Goal: Find specific page/section: Find specific page/section

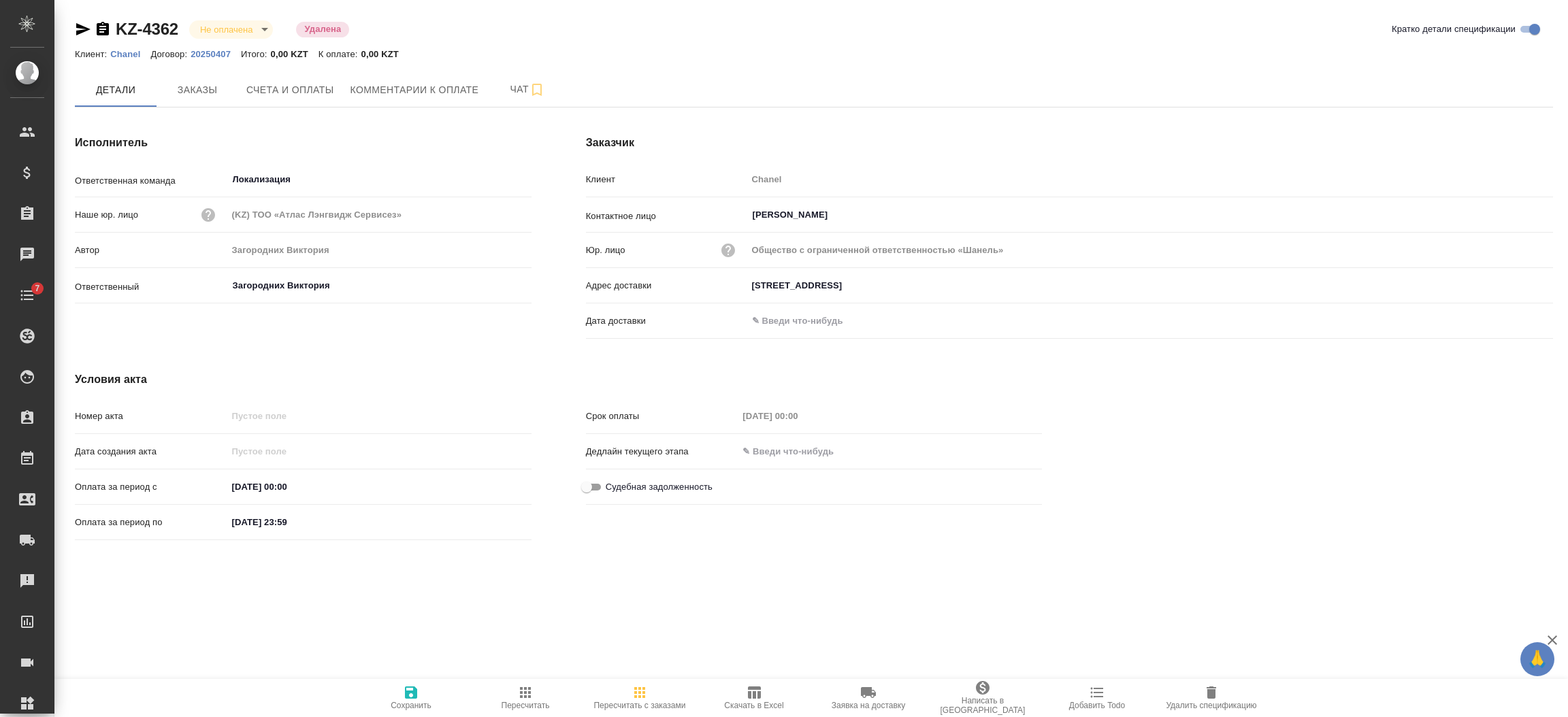
click at [104, 24] on icon "button" at bounding box center [102, 28] width 12 height 14
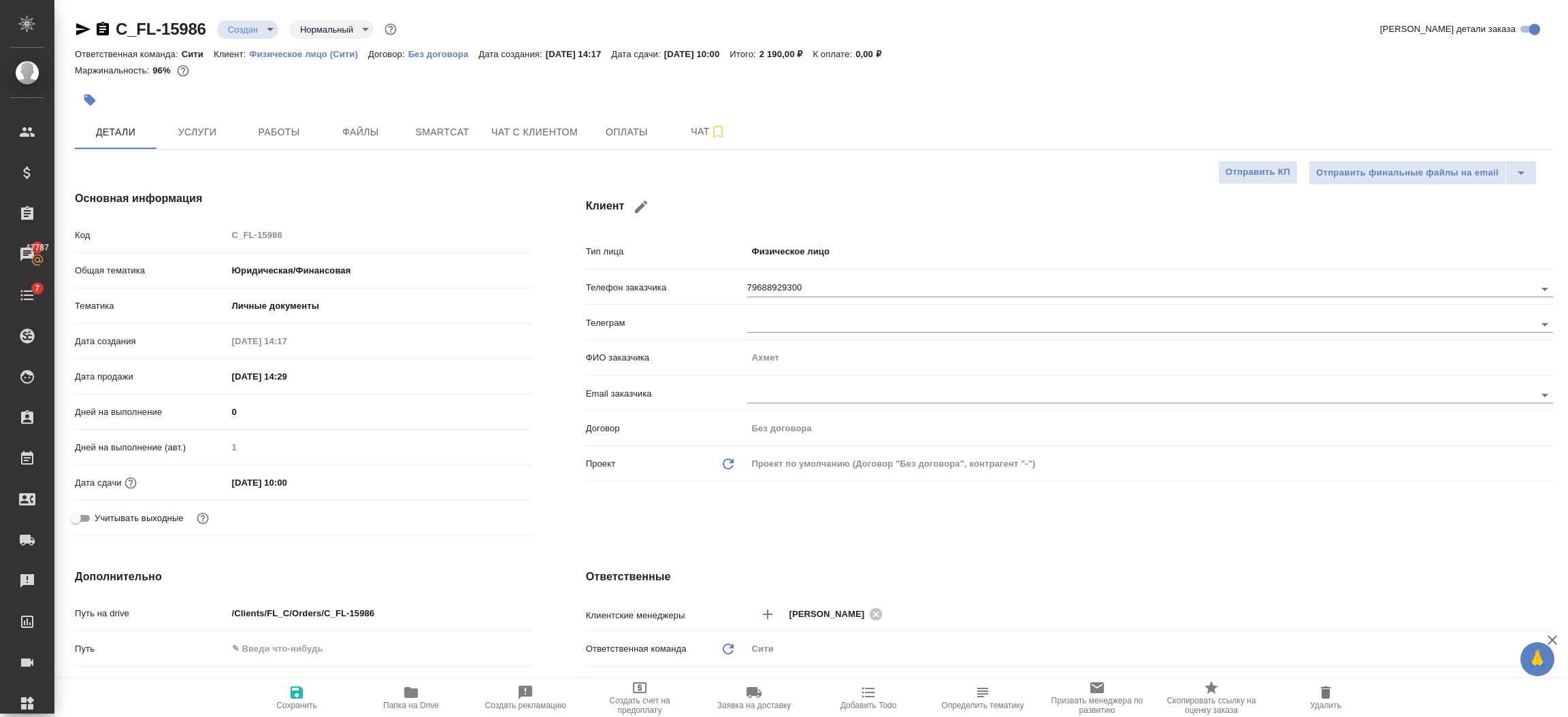
select select "RU"
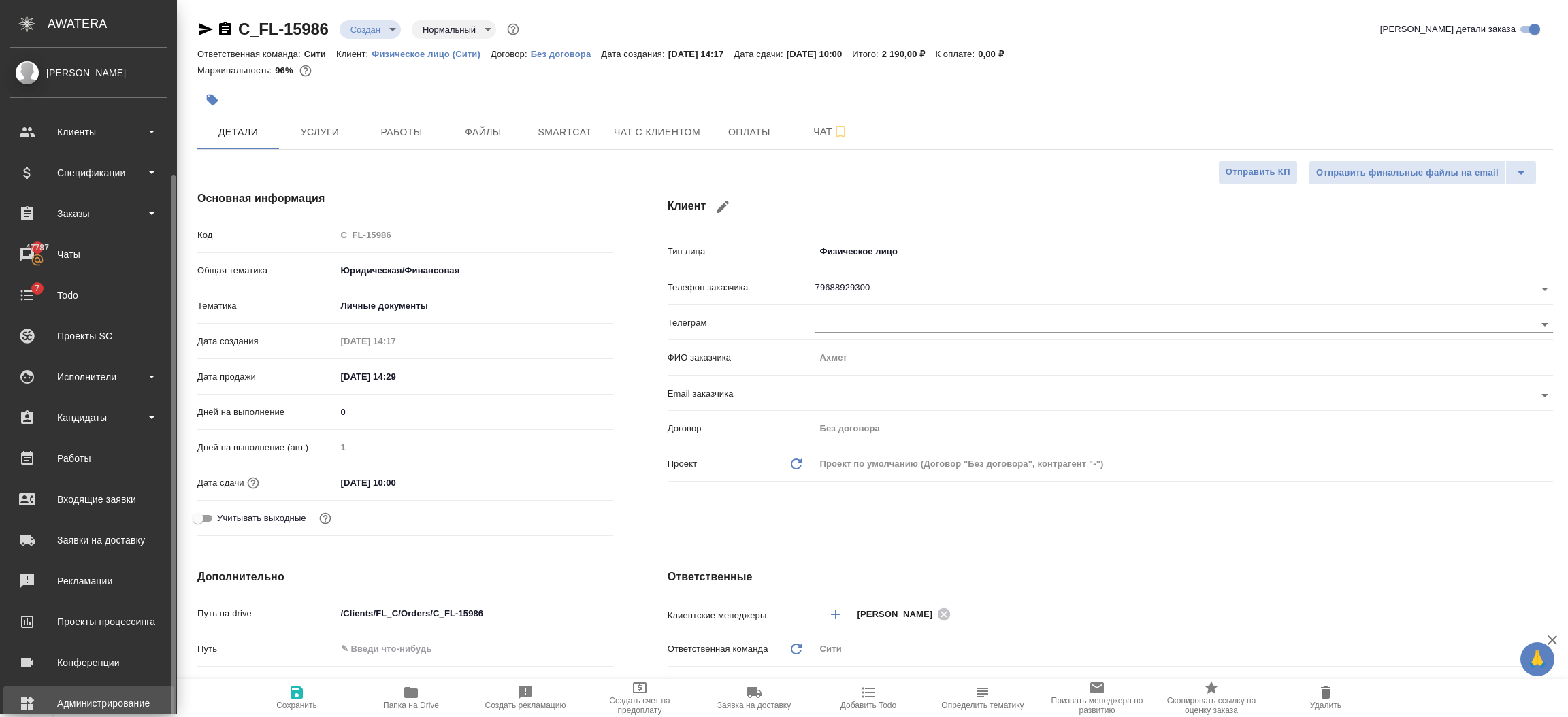
scroll to position [67, 0]
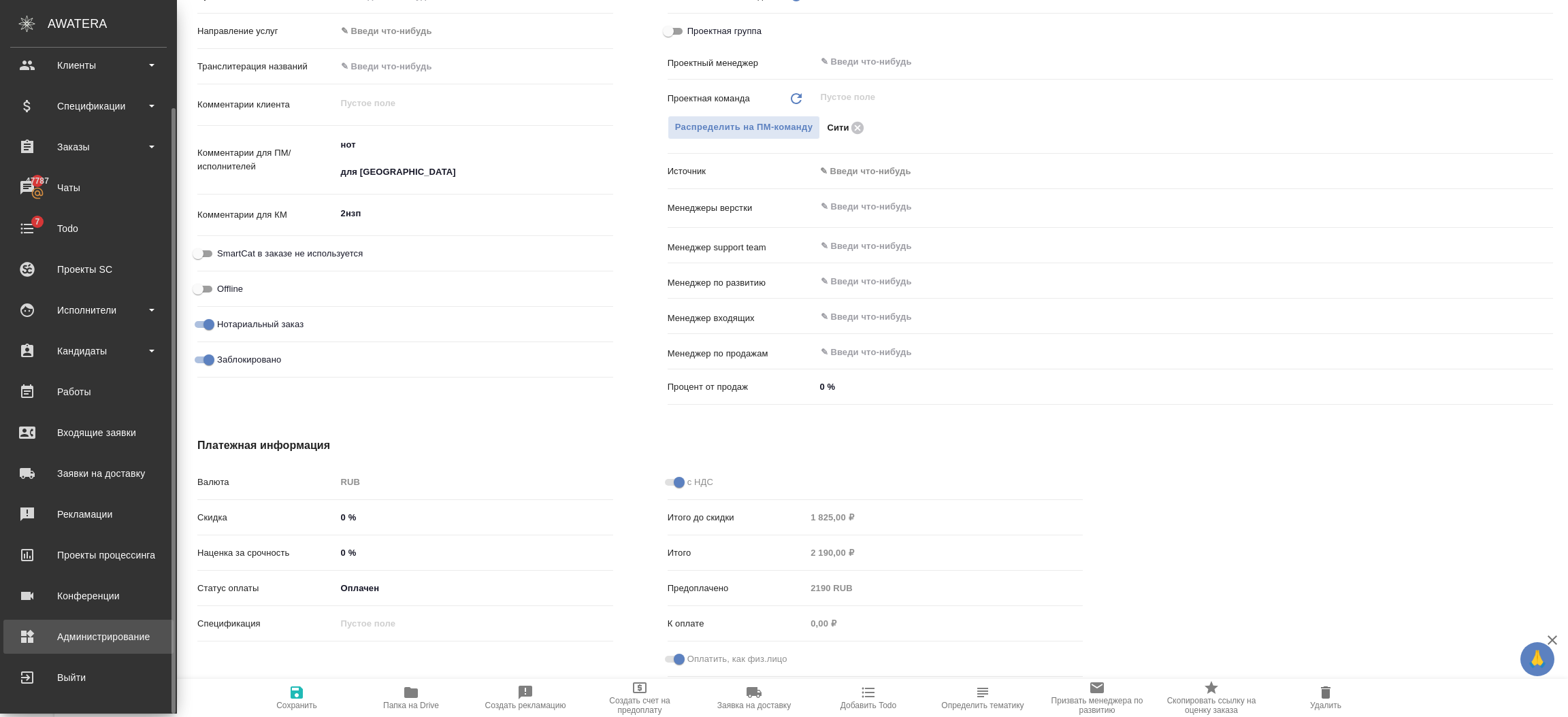
click at [35, 640] on div "Администрирование" at bounding box center [88, 637] width 156 height 21
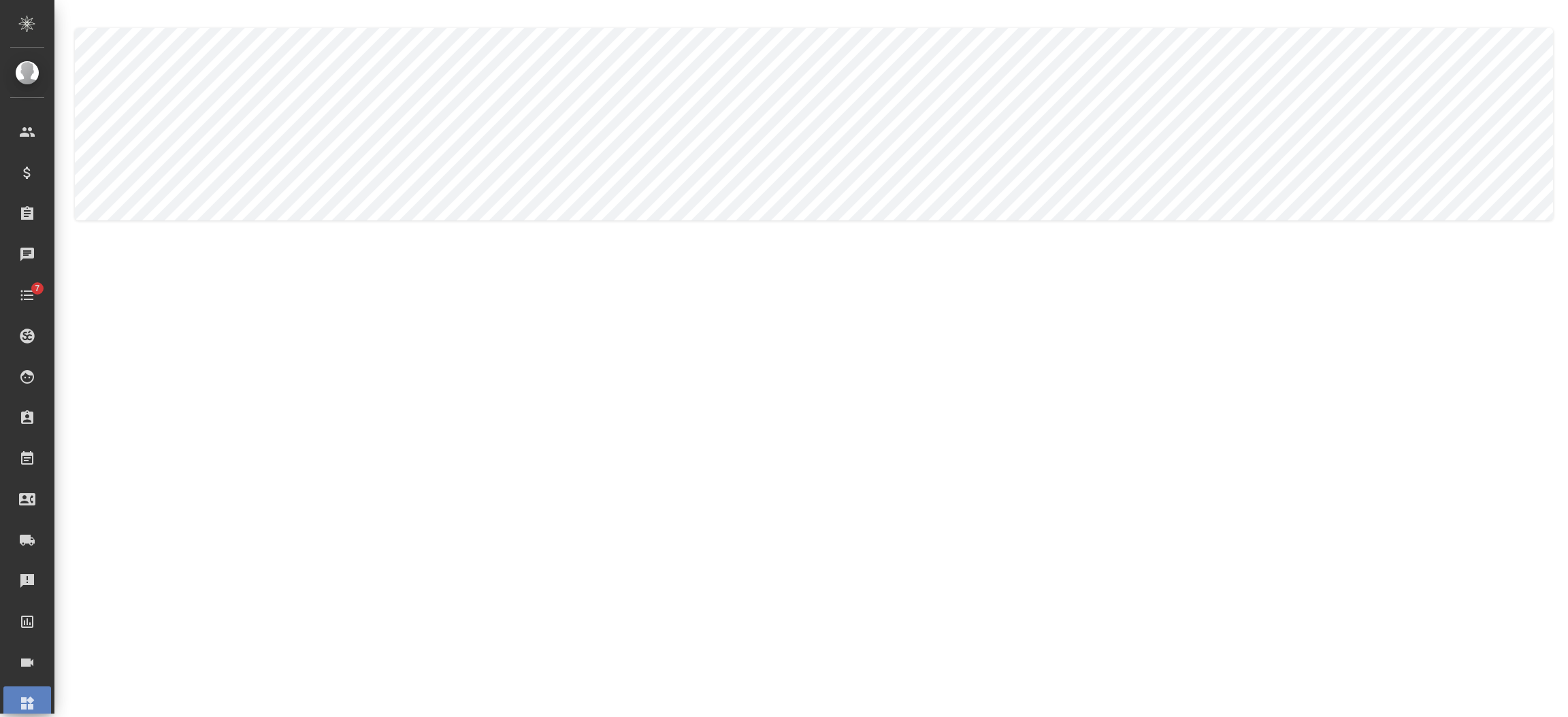
click at [159, 116] on body ".cls-1 fill:#fff; AWATERA [PERSON_NAME] Спецификации Заказы Чаты 7 Todo Проекты…" at bounding box center [784, 413] width 1568 height 827
click at [162, 129] on li "Спецификация" at bounding box center [335, 125] width 468 height 22
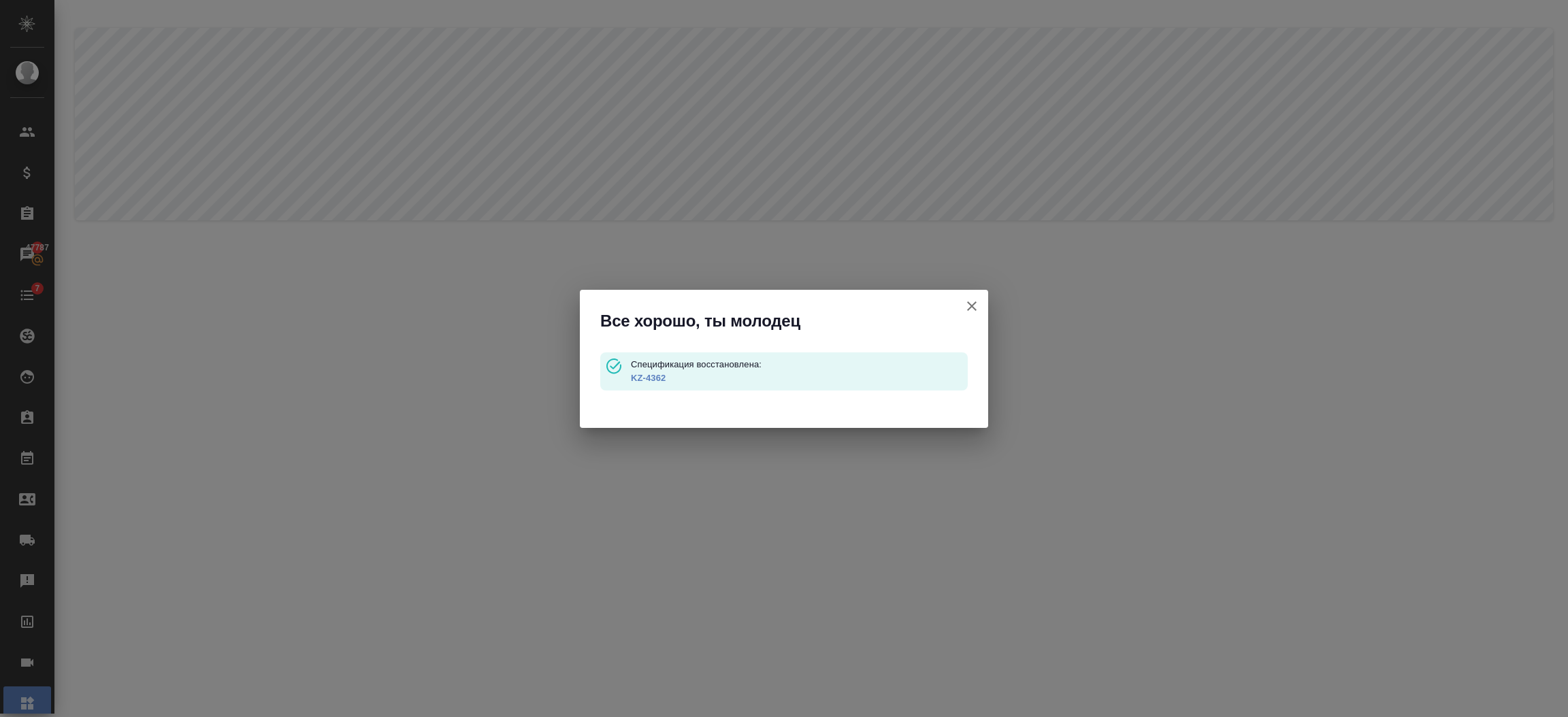
click at [971, 306] on icon "button" at bounding box center [972, 306] width 10 height 10
